Goal: Transaction & Acquisition: Obtain resource

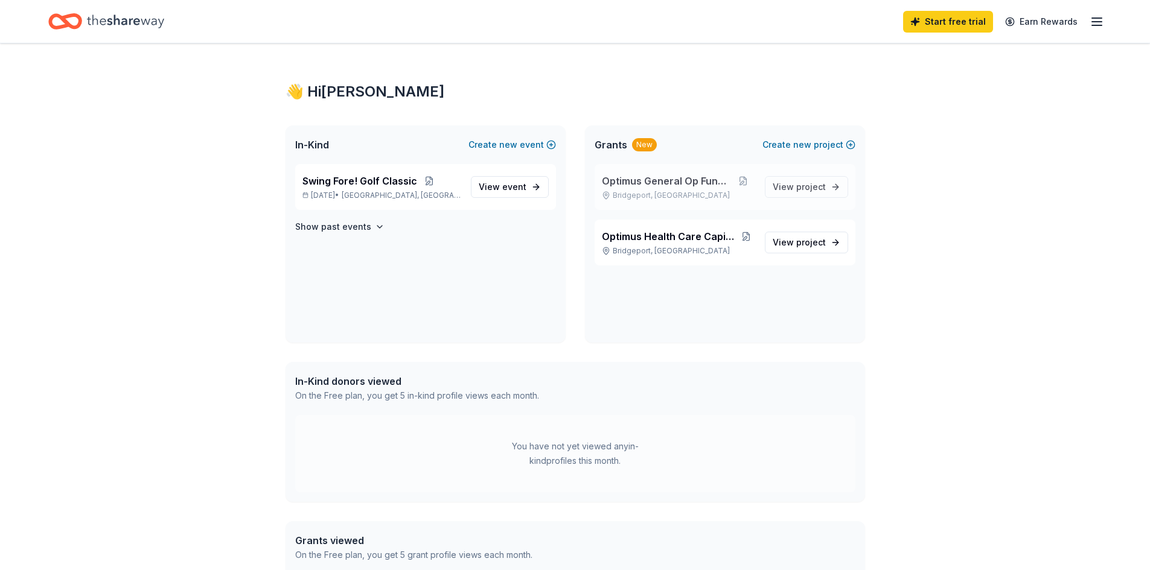
click at [686, 184] on span "Optimus General Op Funding" at bounding box center [667, 181] width 130 height 14
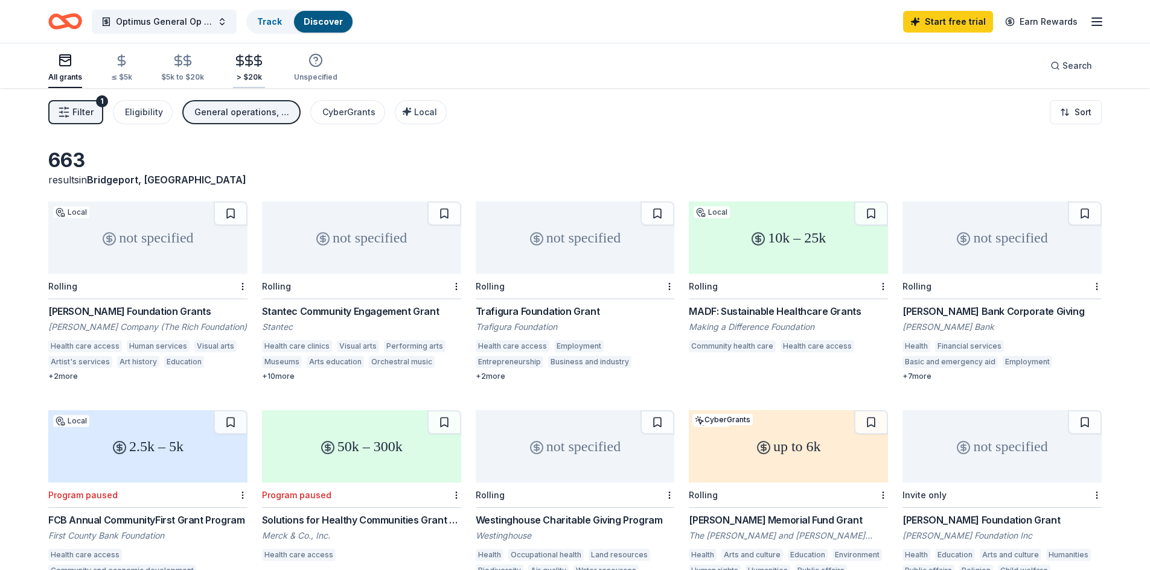
click at [251, 59] on icon "button" at bounding box center [258, 61] width 14 height 14
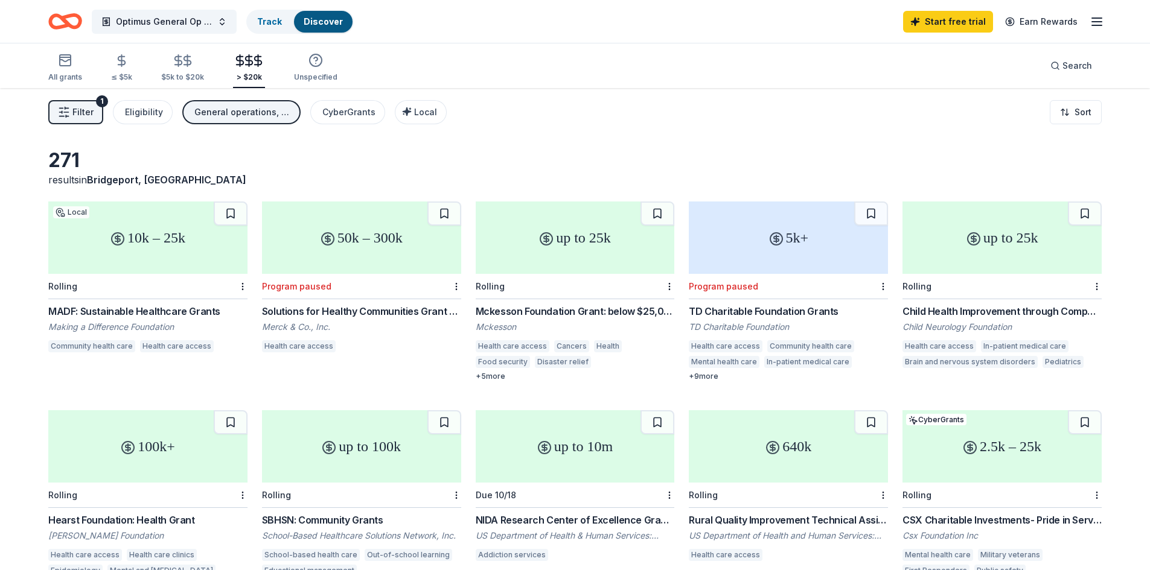
click at [175, 260] on div "10k – 25k" at bounding box center [147, 238] width 199 height 72
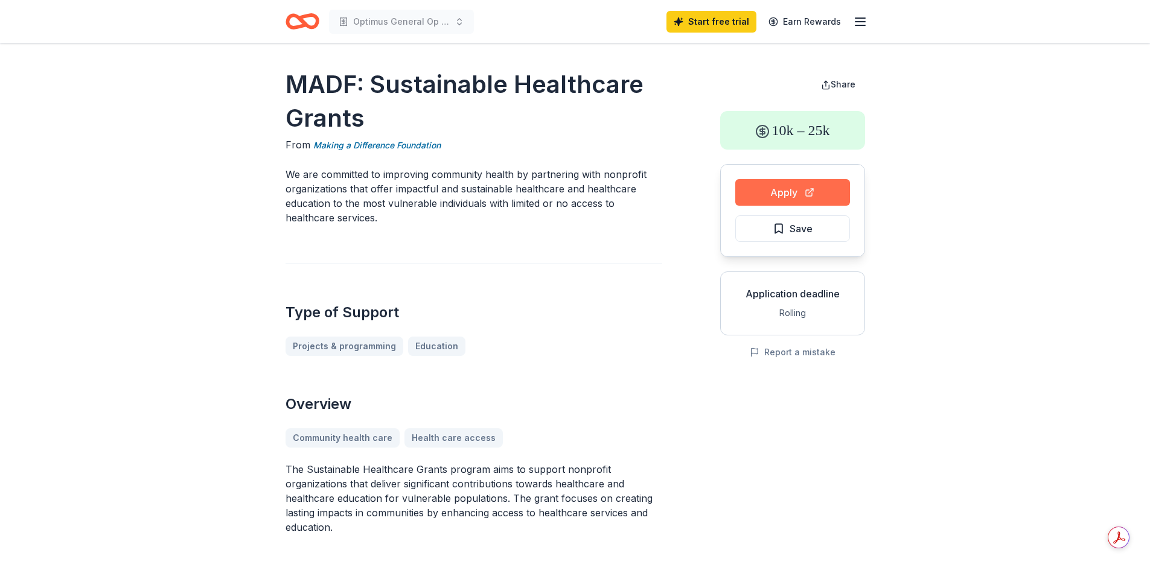
click at [794, 192] on button "Apply" at bounding box center [792, 192] width 115 height 27
click at [402, 142] on link "Making a Difference Foundation" at bounding box center [376, 145] width 127 height 14
